Goal: Information Seeking & Learning: Find specific fact

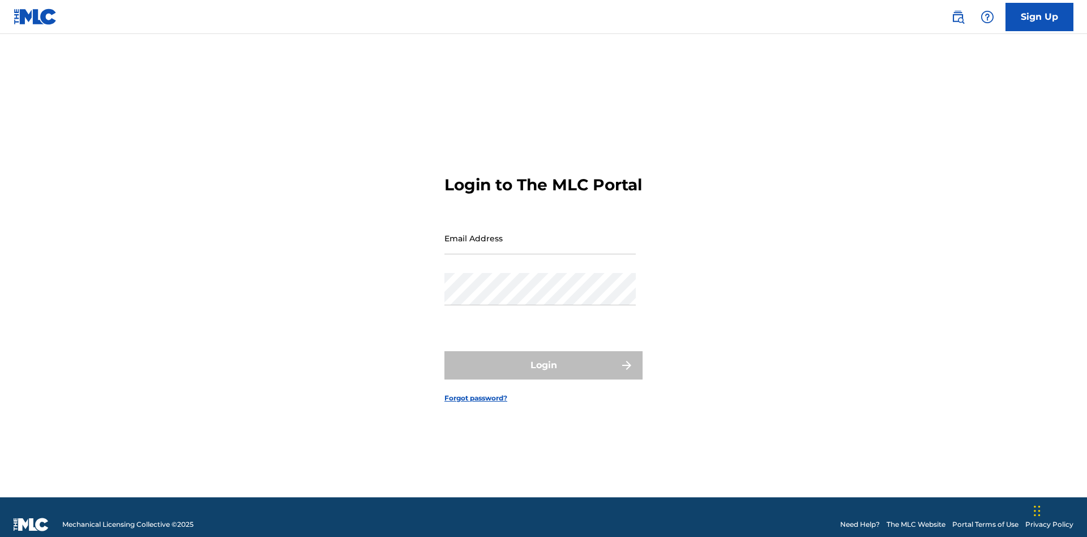
scroll to position [15, 0]
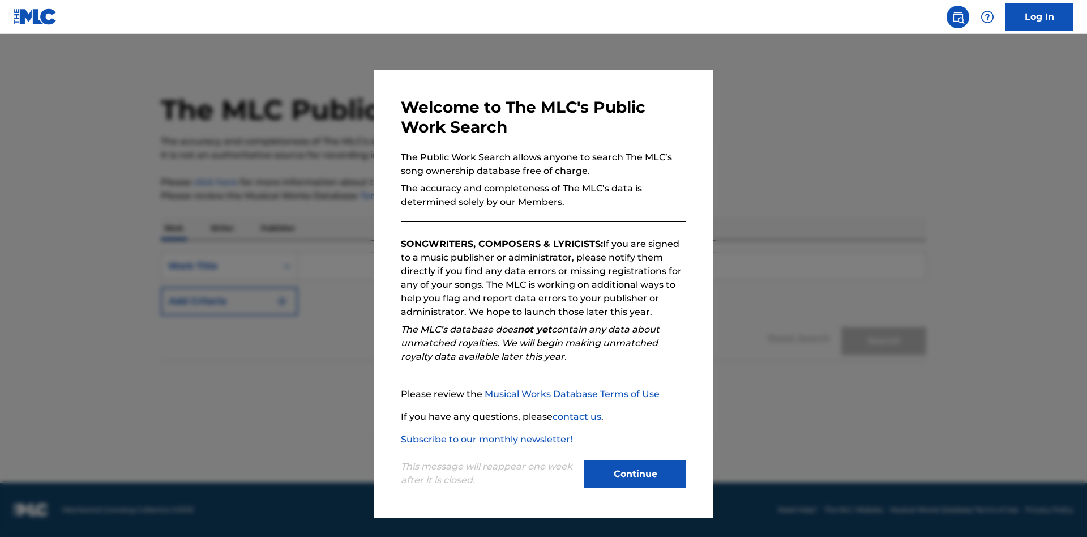
click at [635, 474] on button "Continue" at bounding box center [635, 474] width 102 height 28
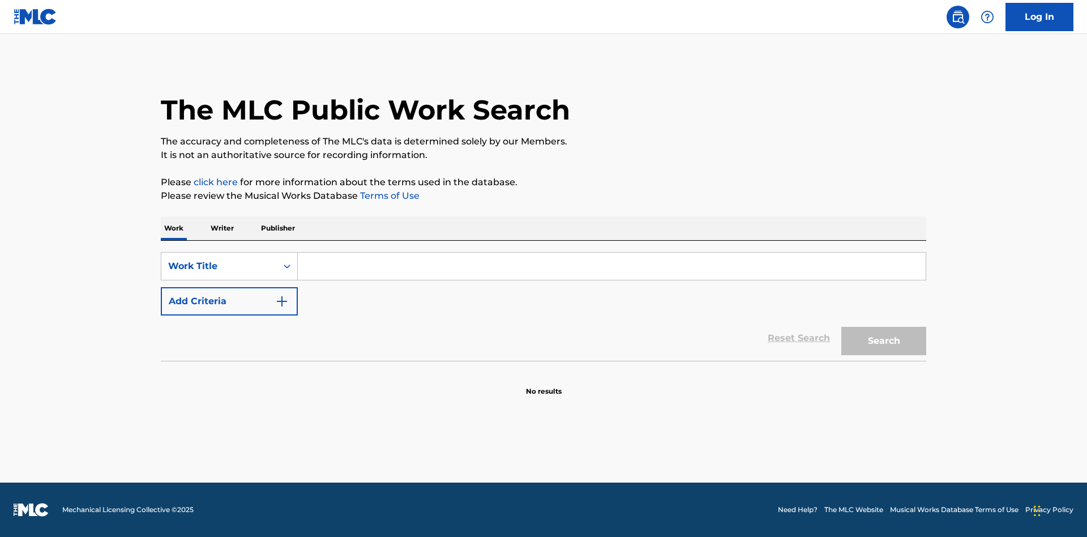
click at [229, 301] on button "Add Criteria" at bounding box center [229, 301] width 137 height 28
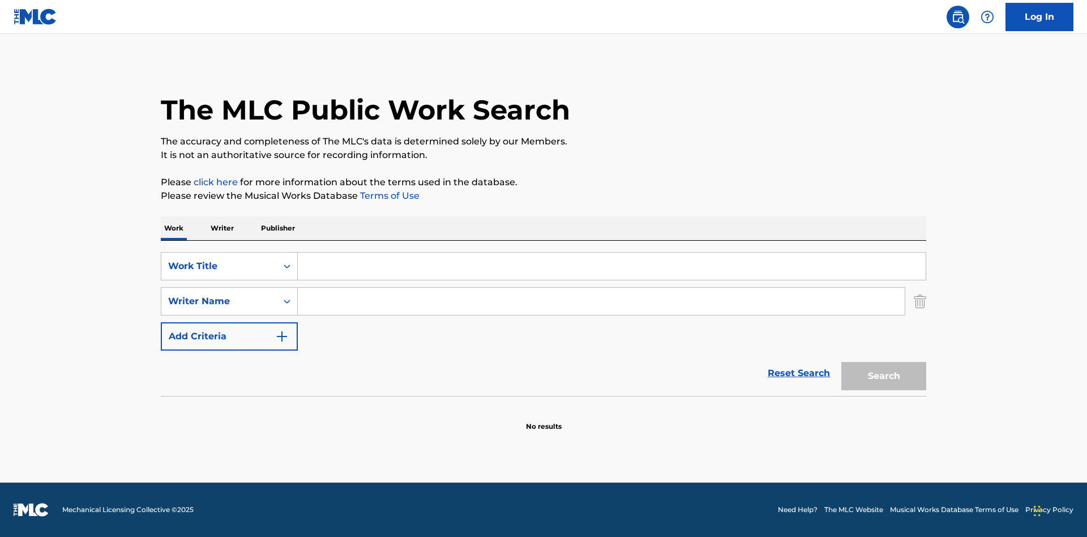
click at [229, 336] on button "Add Criteria" at bounding box center [229, 336] width 137 height 28
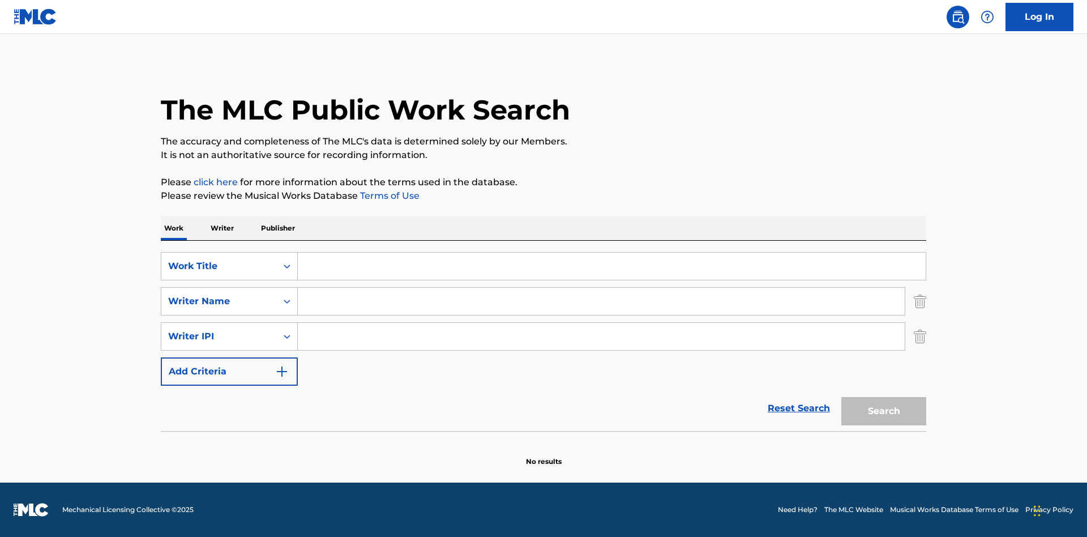
click at [229, 371] on button "Add Criteria" at bounding box center [229, 371] width 137 height 28
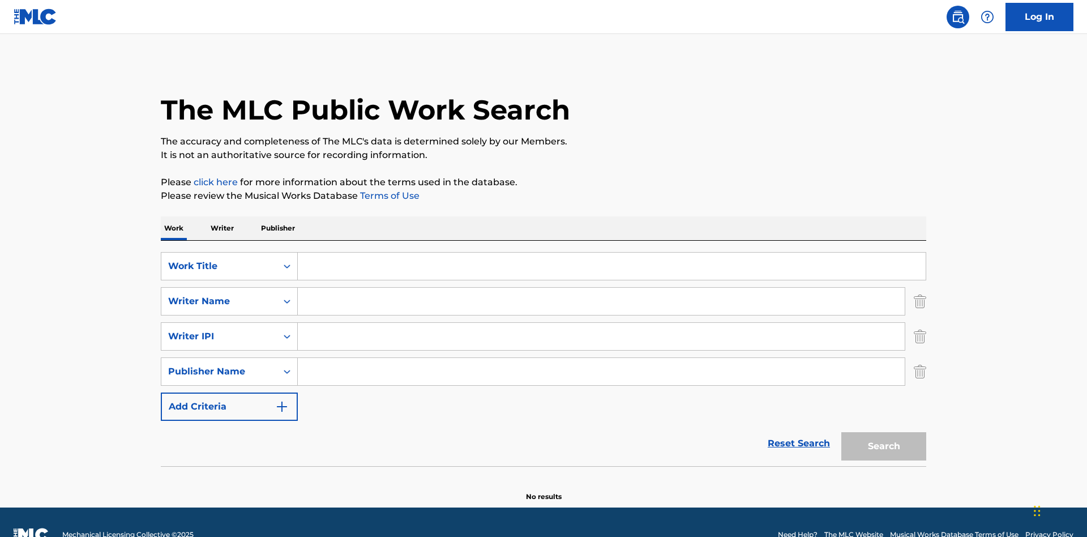
click at [229, 392] on button "Add Criteria" at bounding box center [229, 406] width 137 height 28
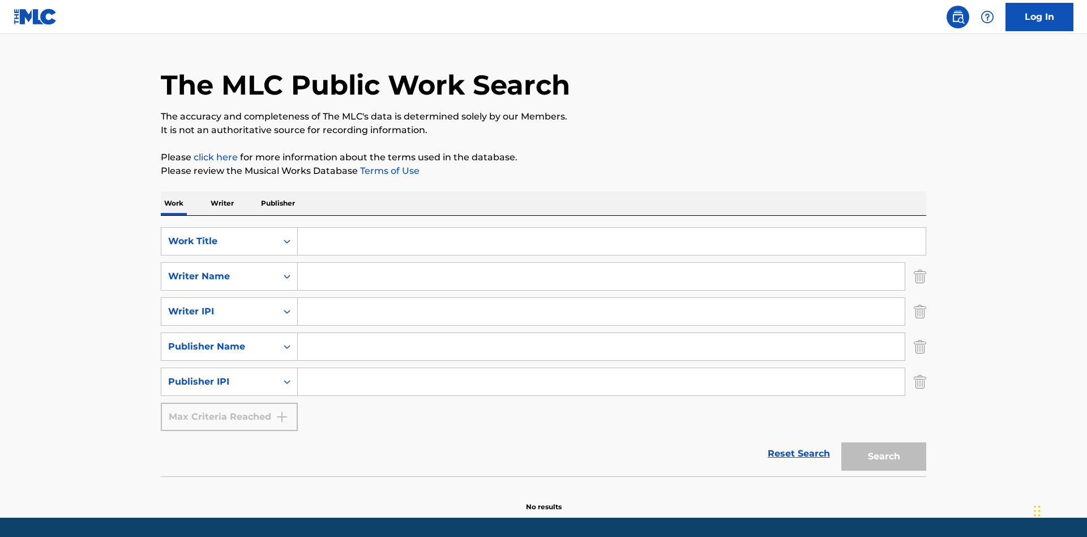
scroll to position [60, 0]
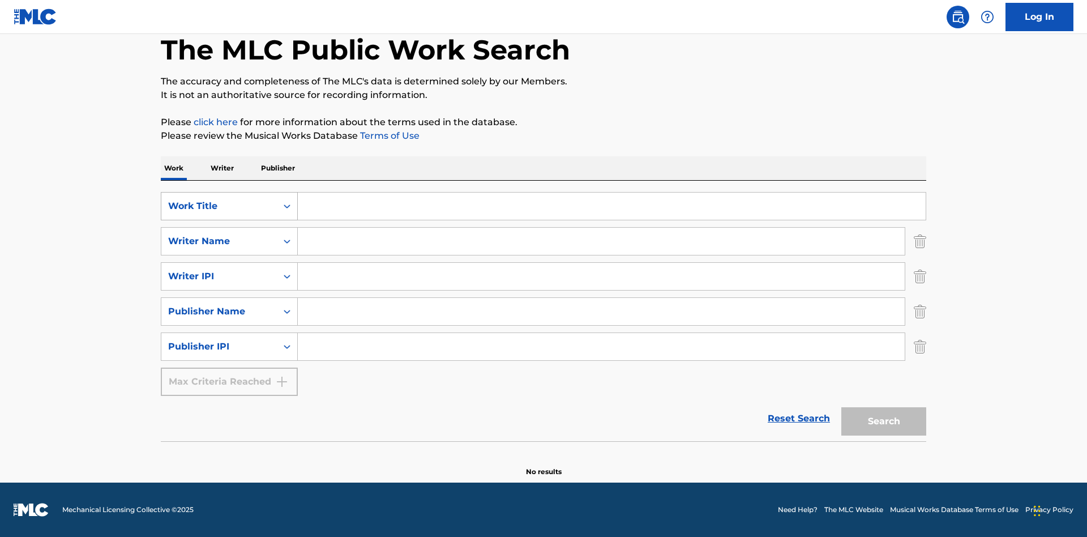
click at [219, 206] on div "Work Title" at bounding box center [219, 206] width 102 height 14
click at [229, 234] on div "ISWC" at bounding box center [229, 234] width 136 height 28
click at [219, 241] on div "Writer Name" at bounding box center [219, 241] width 102 height 14
click at [229, 269] on div "MLC Publisher Number" at bounding box center [229, 269] width 136 height 28
click at [219, 276] on div "Writer IPI" at bounding box center [219, 276] width 102 height 14
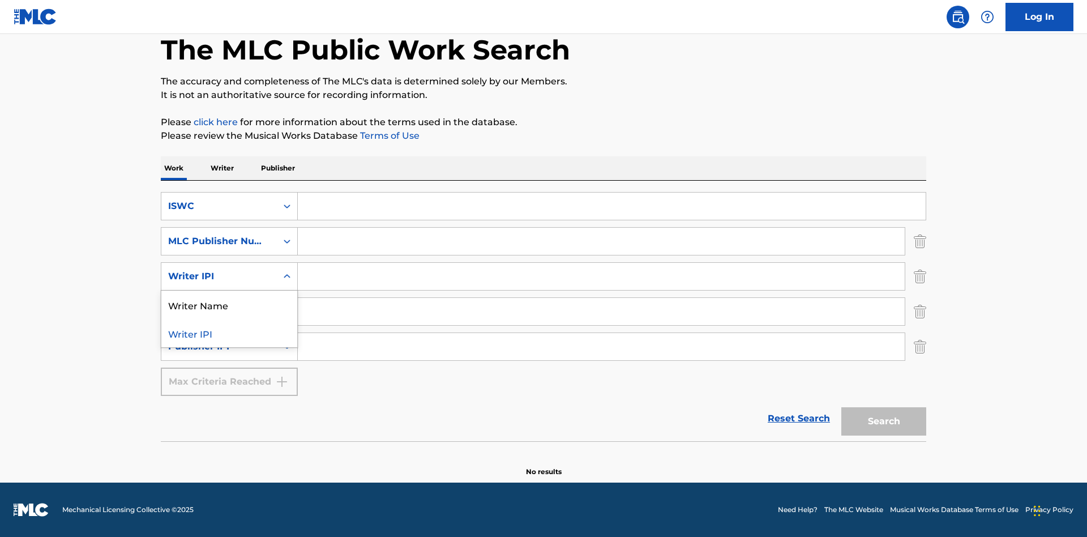
click at [229, 305] on div "Writer Name" at bounding box center [229, 304] width 136 height 28
click at [219, 311] on div "Publisher Name" at bounding box center [219, 312] width 102 height 14
click at [229, 340] on div "Writer IPI" at bounding box center [229, 339] width 136 height 28
click at [219, 346] on div "Publisher IPI" at bounding box center [219, 347] width 102 height 14
click at [229, 375] on div "Publisher Name" at bounding box center [229, 375] width 136 height 28
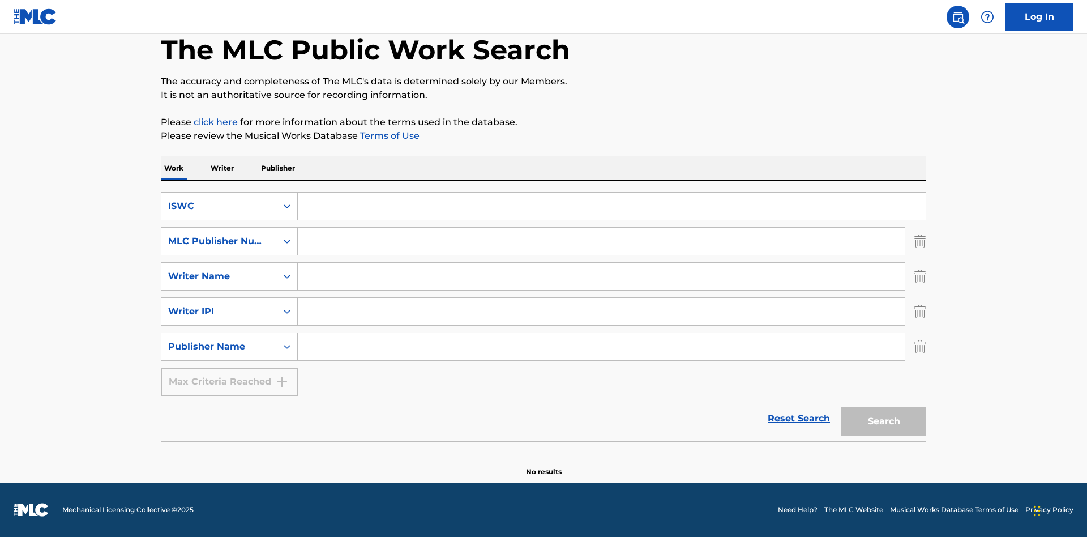
click at [611, 206] on input "Search Form" at bounding box center [612, 205] width 628 height 27
type input "T-917.105.8"
click at [601, 241] on input "Search Form" at bounding box center [601, 241] width 607 height 27
type input "P06967"
click at [601, 276] on input "Search Form" at bounding box center [601, 276] width 607 height 27
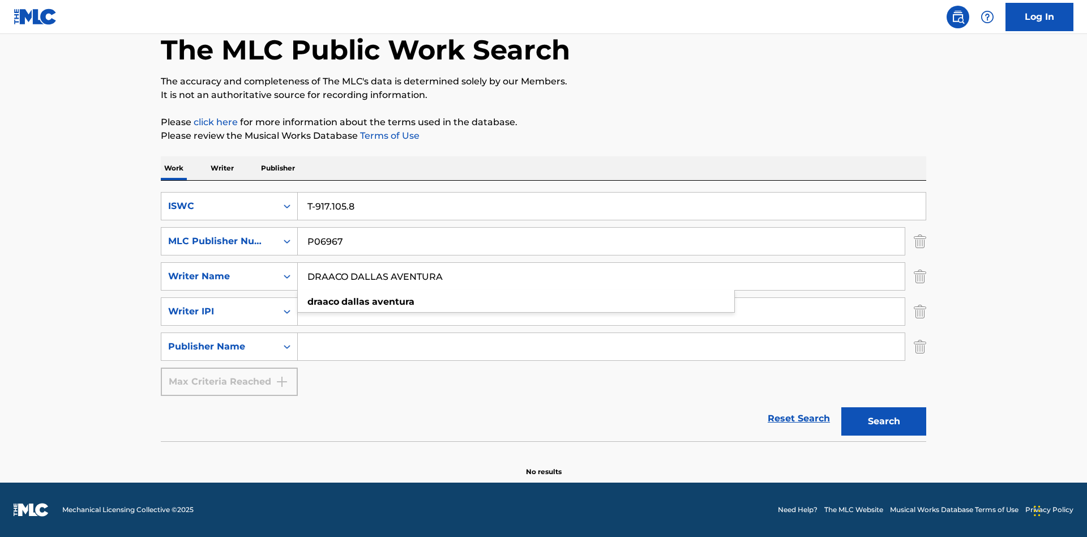
type input "DRAACO DALLAS AVENTURA"
click at [601, 311] on input "Search Form" at bounding box center [601, 311] width 607 height 27
type input "00766422818"
click at [601, 346] on input "Search Form" at bounding box center [601, 346] width 607 height 27
type input "DRAACO AVENTURA PUB DESIGNEE"
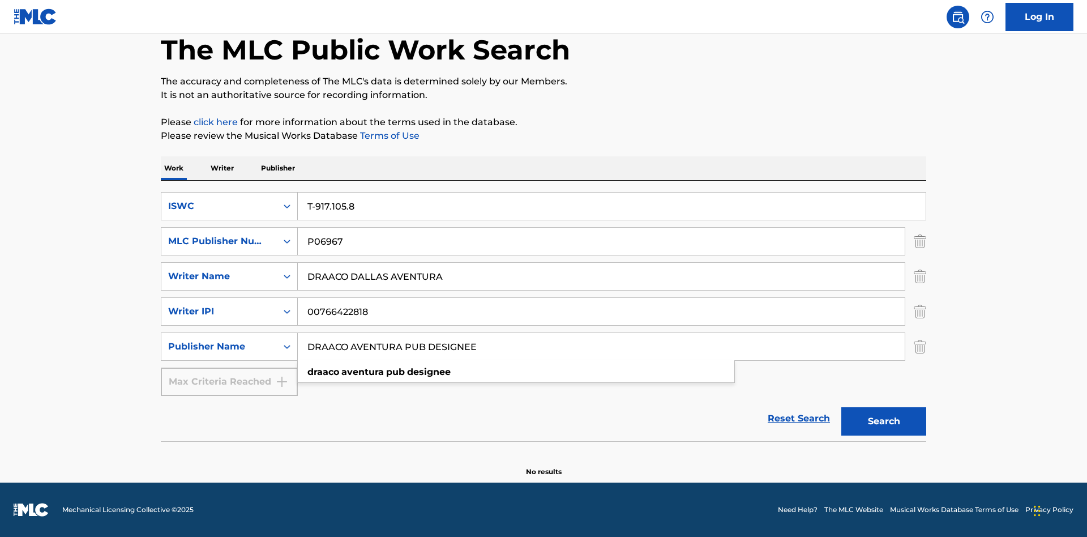
click at [884, 421] on button "Search" at bounding box center [883, 421] width 85 height 28
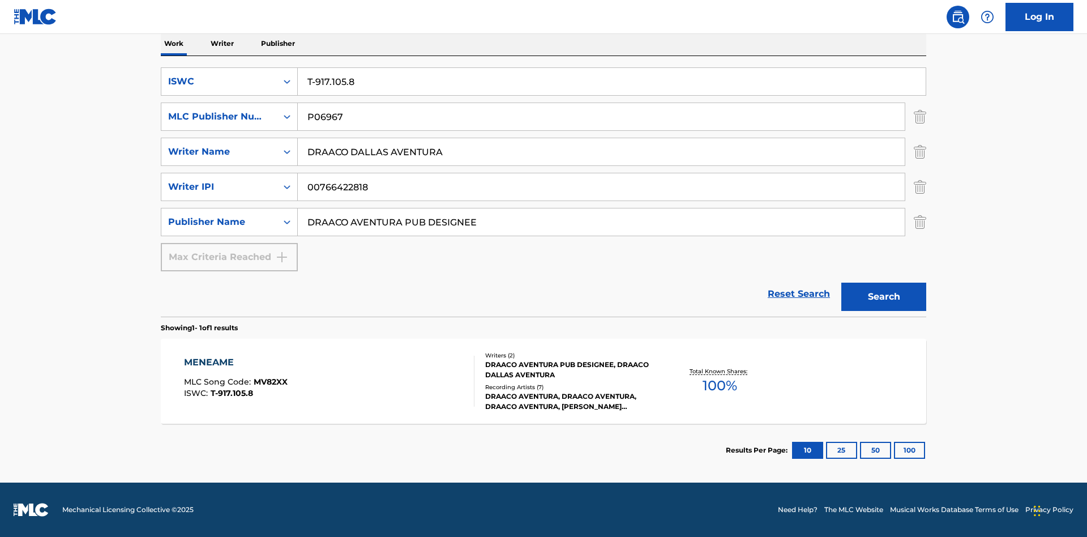
click at [894, 450] on button "100" at bounding box center [909, 450] width 31 height 17
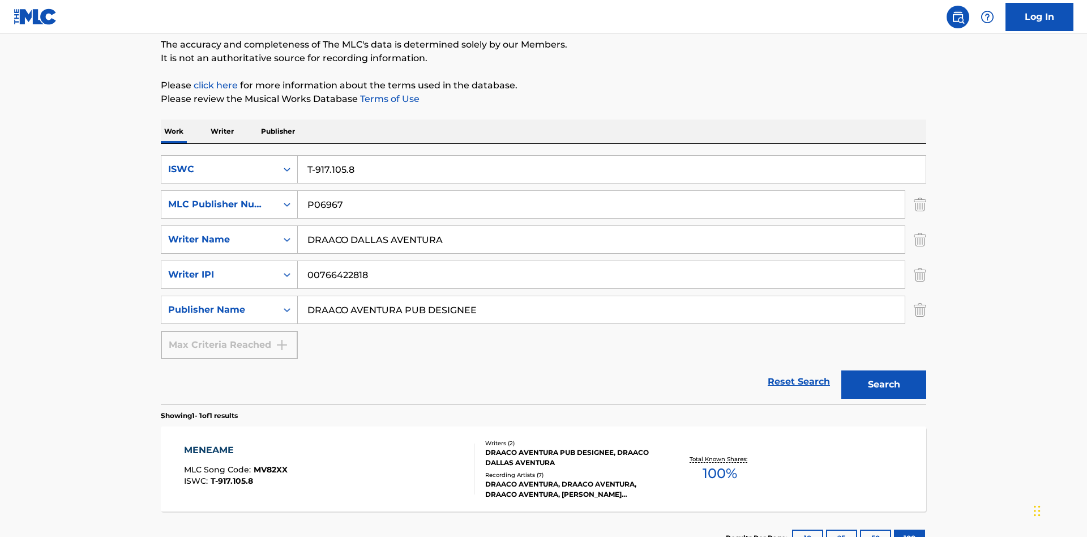
scroll to position [185, 0]
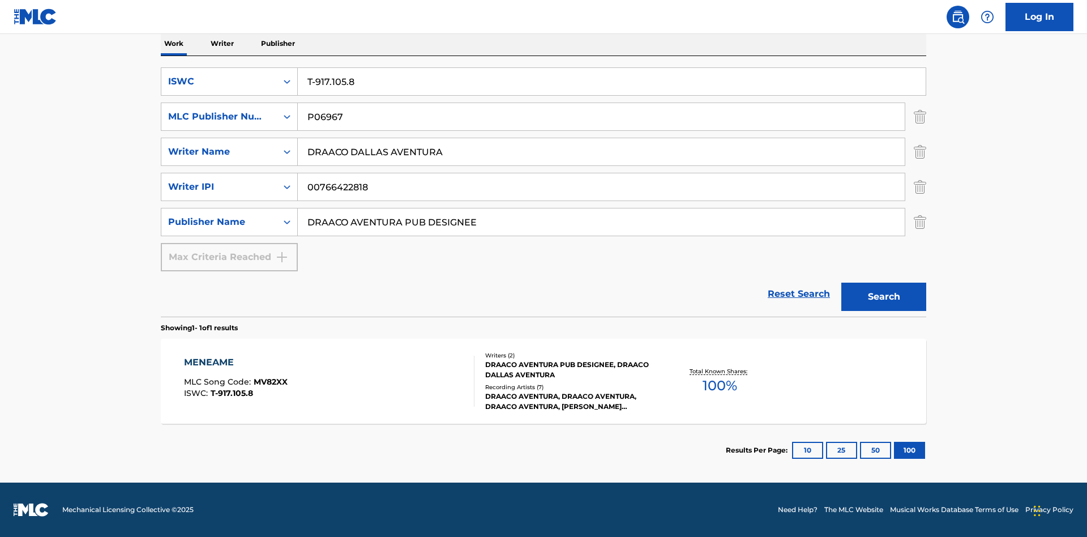
click at [235, 362] on div "MENEAME" at bounding box center [236, 363] width 104 height 14
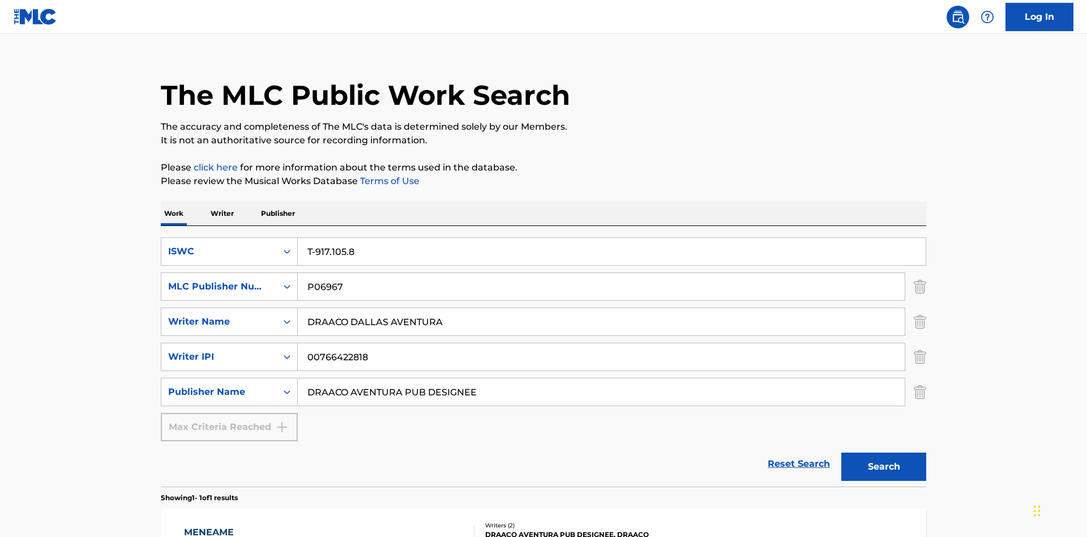
scroll to position [185, 0]
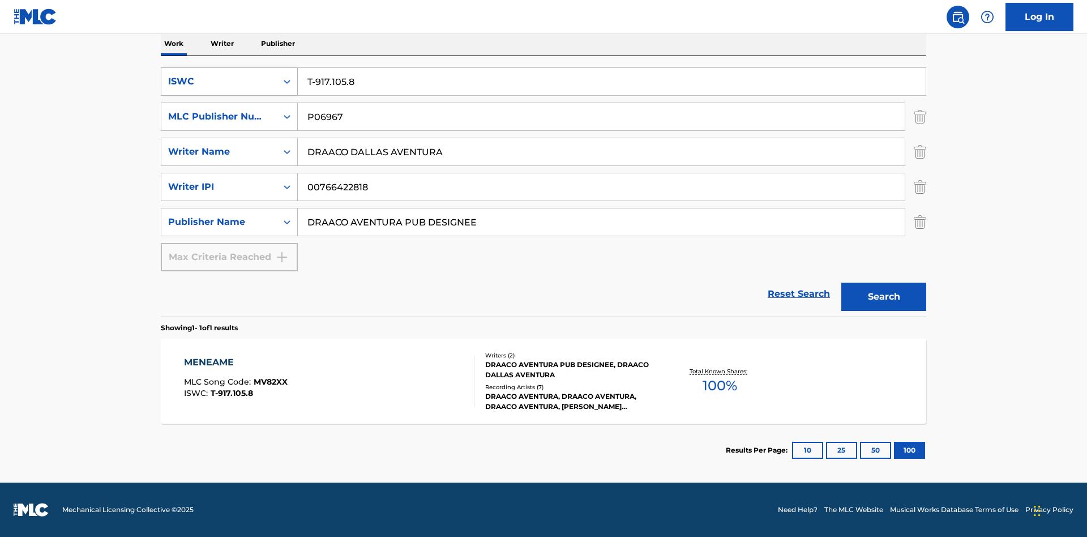
click at [219, 82] on div "ISWC" at bounding box center [219, 82] width 102 height 14
click at [229, 138] on div "MLC Song Code" at bounding box center [229, 138] width 136 height 28
click at [219, 117] on div "MLC Publisher Number" at bounding box center [219, 117] width 102 height 14
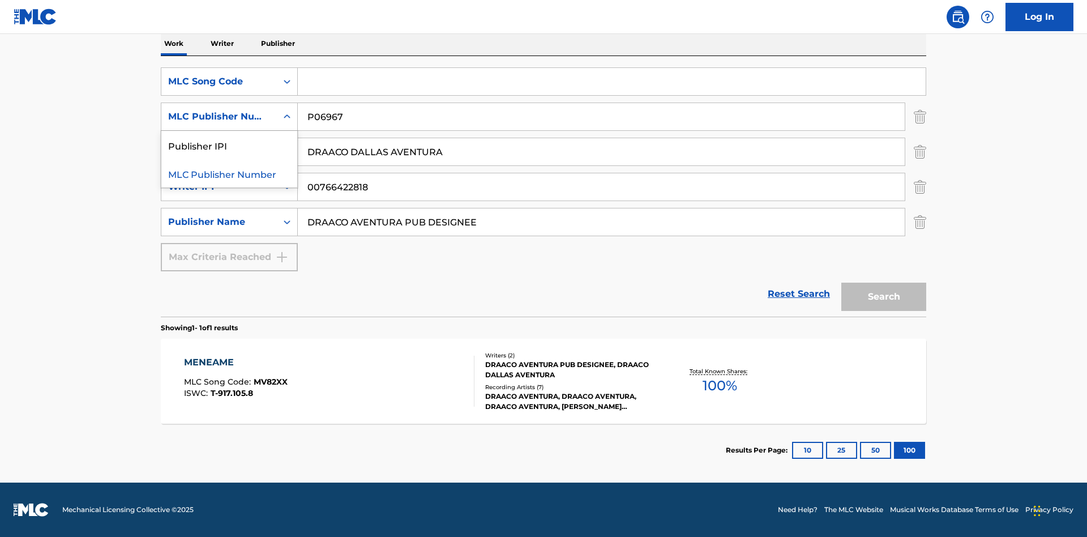
click at [229, 145] on div "Publisher IPI" at bounding box center [229, 145] width 136 height 28
click at [611, 82] on input "Search Form" at bounding box center [612, 81] width 628 height 27
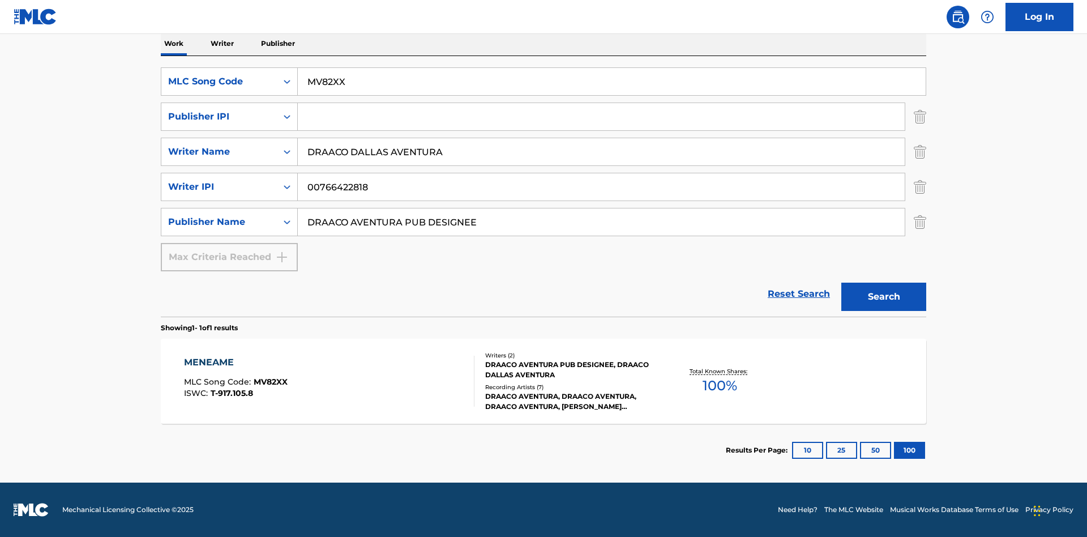
type input "MV82XX"
click at [601, 117] on input "Search Form" at bounding box center [601, 116] width 607 height 27
type input "00766422818"
click at [884, 297] on button "Search" at bounding box center [883, 296] width 85 height 28
click at [235, 362] on div "MENEAME" at bounding box center [236, 363] width 104 height 14
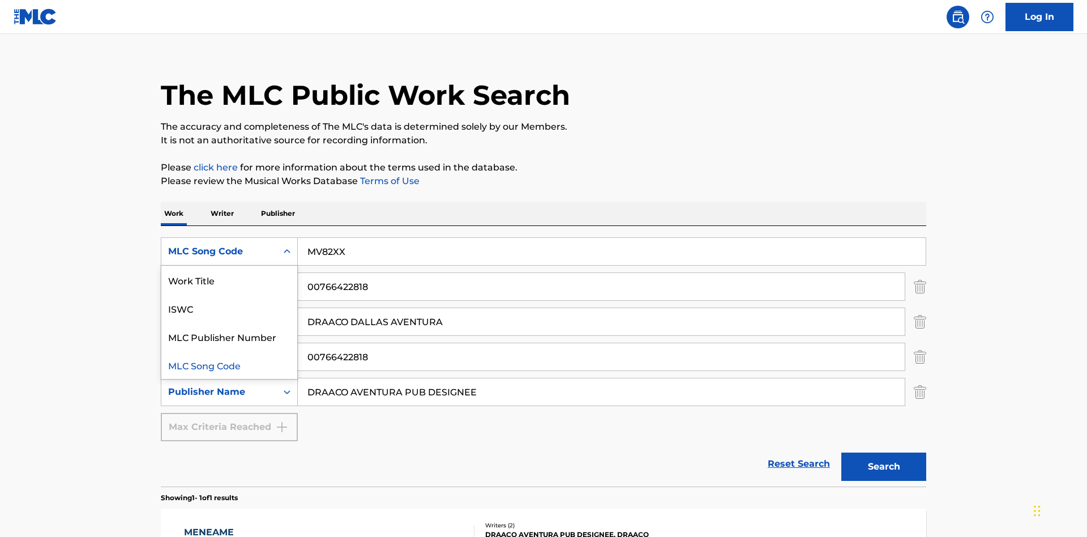
scroll to position [185, 0]
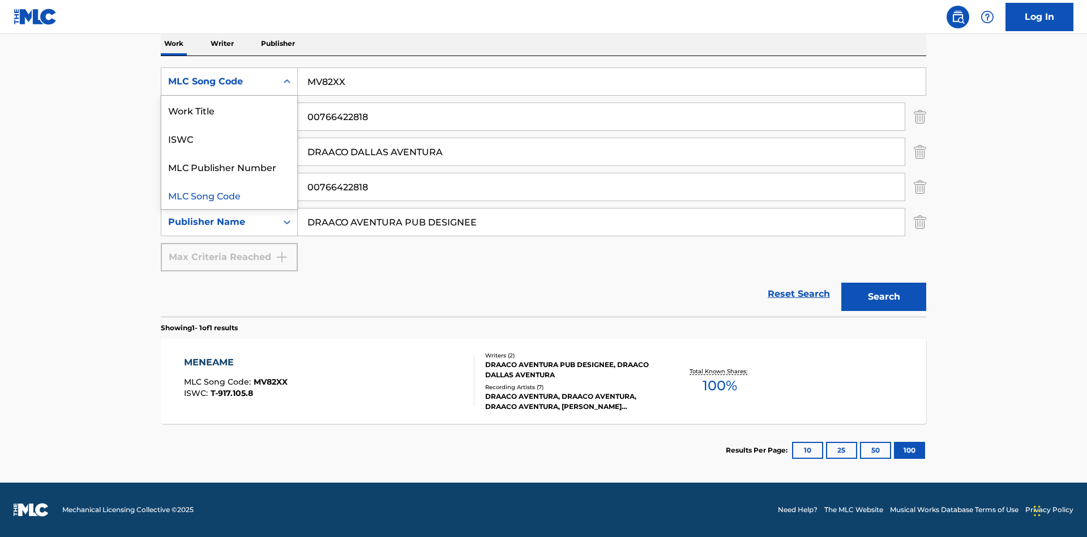
click at [229, 110] on div "Work Title" at bounding box center [229, 110] width 136 height 28
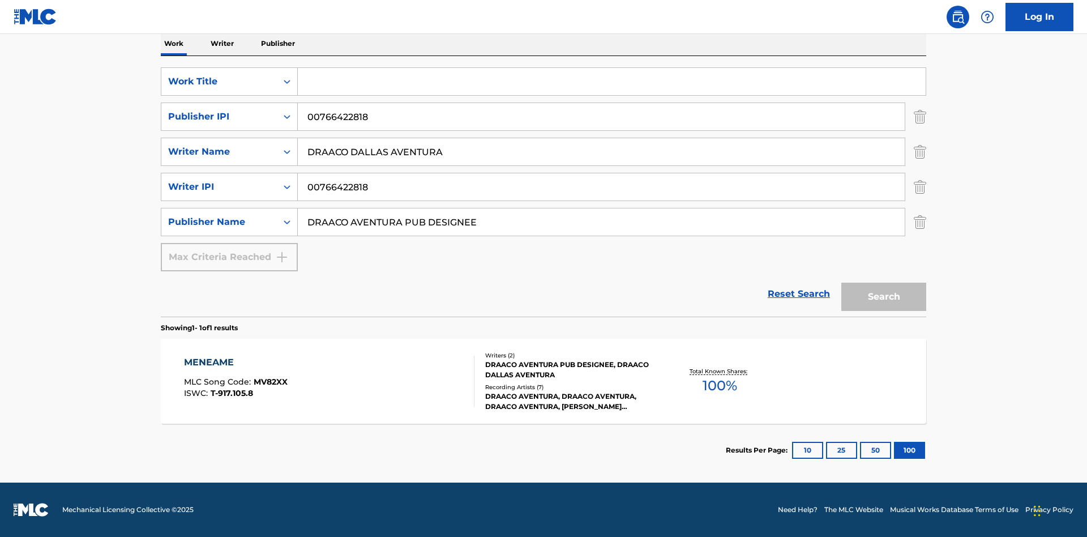
click at [611, 82] on input "Search Form" at bounding box center [612, 81] width 628 height 27
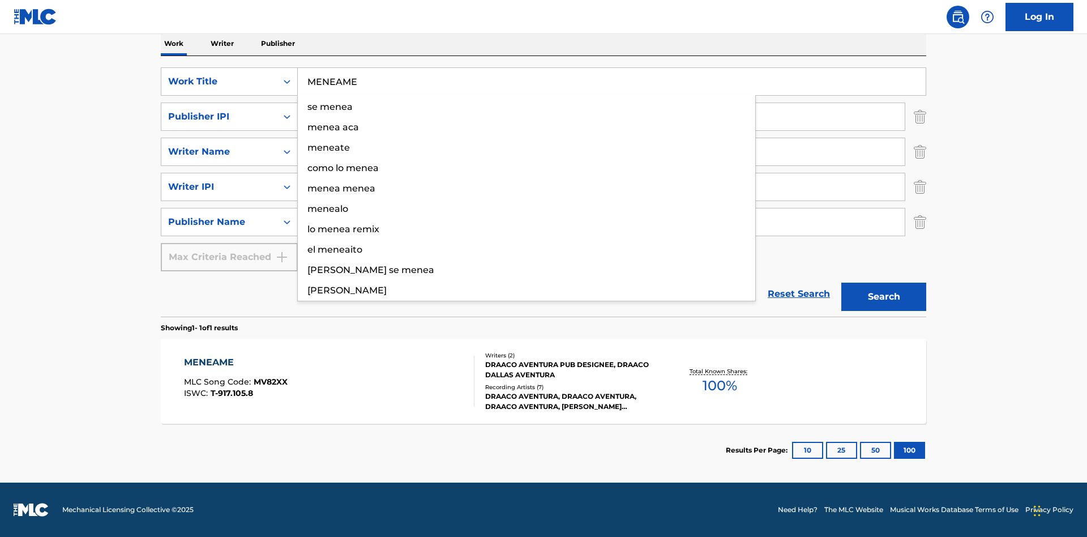
type input "MENEAME"
click at [884, 297] on button "Search" at bounding box center [883, 296] width 85 height 28
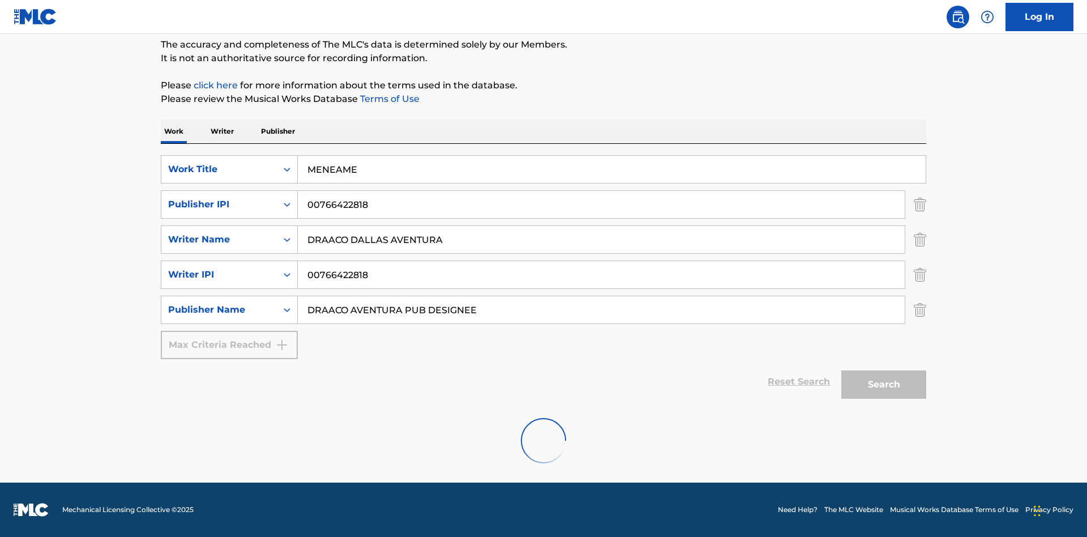
scroll to position [60, 0]
